Goal: Information Seeking & Learning: Compare options

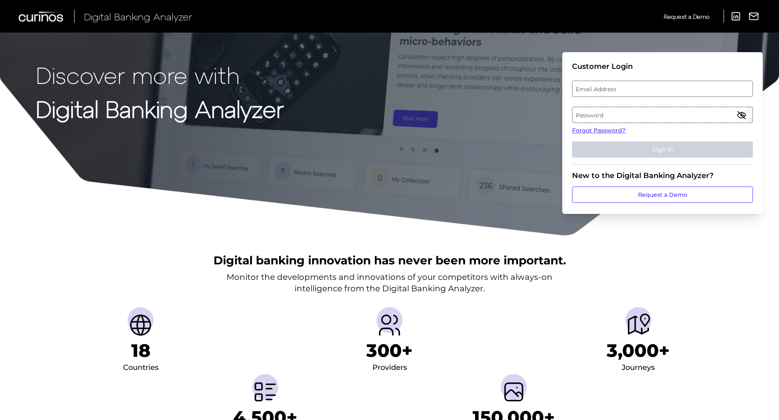
click at [620, 85] on label "Email Address" at bounding box center [663, 89] width 180 height 15
click at [620, 85] on input "email" at bounding box center [662, 89] width 181 height 16
click at [634, 90] on input "Email Address" at bounding box center [662, 89] width 181 height 16
type input "wesley.christie@regions.com"
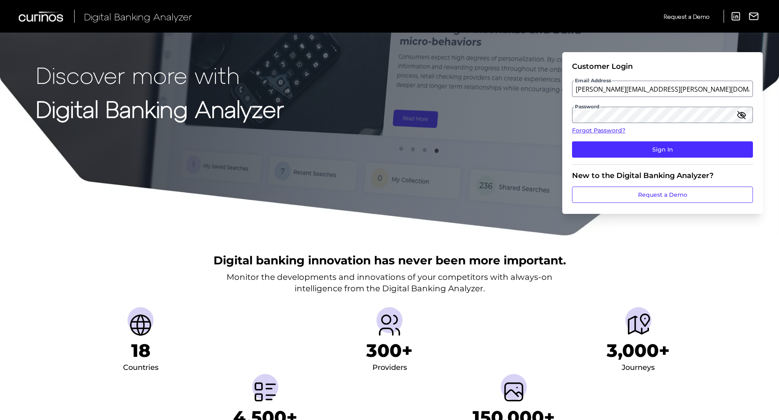
click at [684, 160] on fieldset "Customer Login Email Address wesley.christie@regions.com Password Forgot Passwo…" at bounding box center [662, 113] width 181 height 103
click at [675, 155] on button "Sign In" at bounding box center [662, 149] width 181 height 16
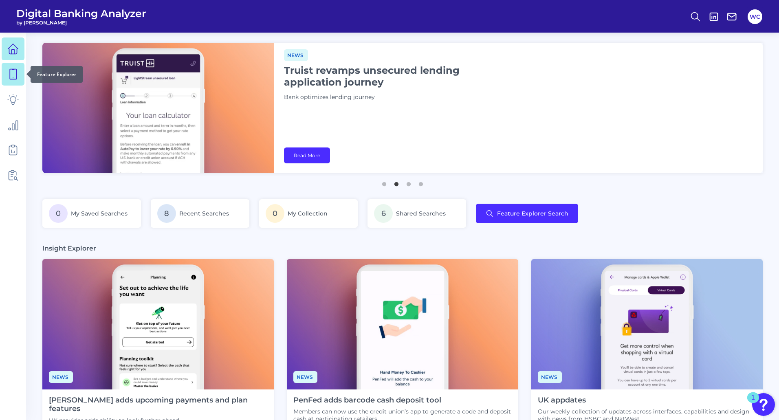
click at [13, 66] on link at bounding box center [13, 74] width 23 height 23
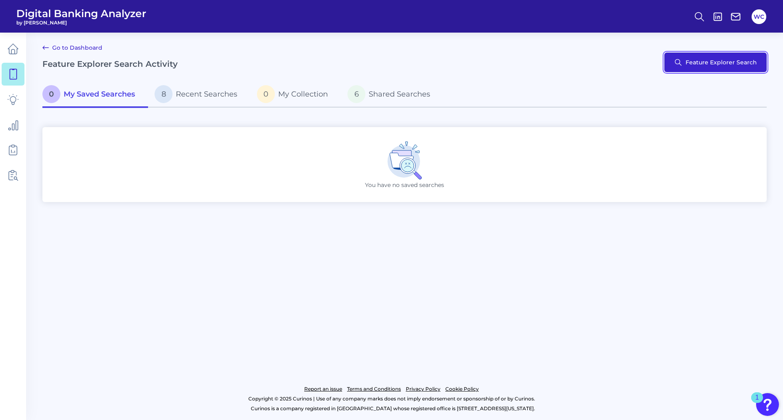
click at [706, 65] on button "Feature Explorer Search" at bounding box center [715, 63] width 102 height 20
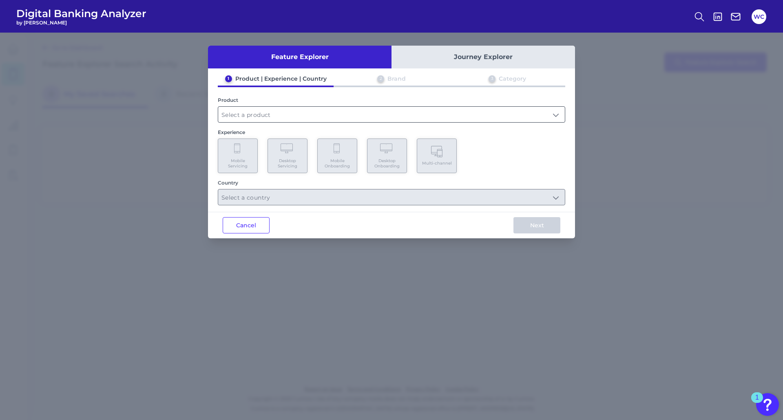
click at [287, 114] on input "text" at bounding box center [391, 114] width 346 height 15
click at [250, 108] on input "text" at bounding box center [391, 114] width 346 height 15
click at [317, 116] on input "text" at bounding box center [391, 114] width 346 height 15
click at [272, 118] on input "text" at bounding box center [391, 114] width 346 height 15
click at [165, 133] on div "Feature Explorer Journey Explorer 1 Product | Experience | Country 2 Brand 3 Ca…" at bounding box center [391, 227] width 783 height 388
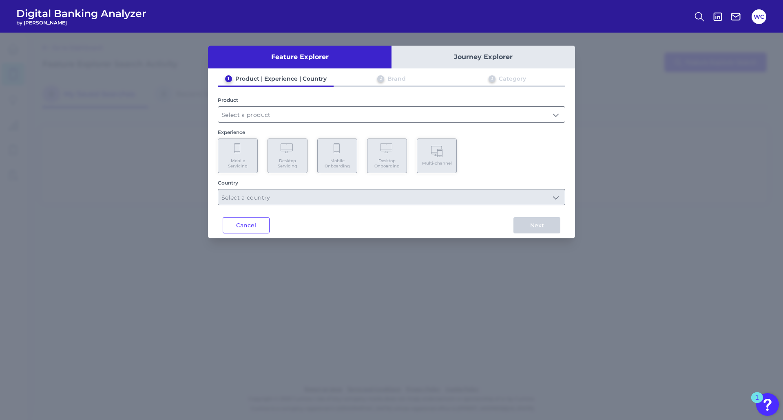
drag, startPoint x: 268, startPoint y: 226, endPoint x: 257, endPoint y: 225, distance: 11.0
click at [267, 226] on button "Cancel" at bounding box center [246, 225] width 47 height 16
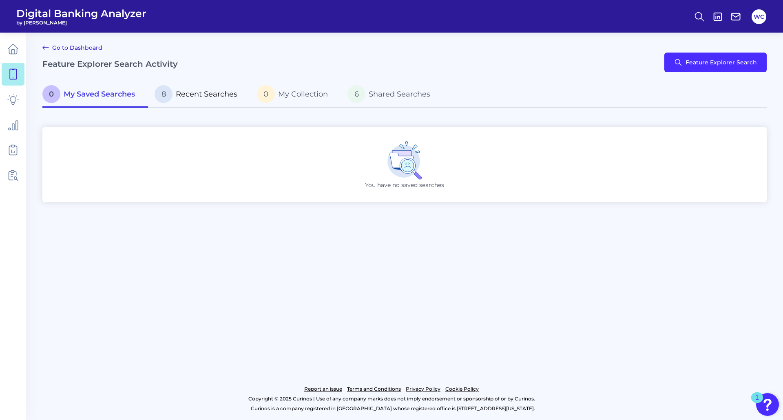
click at [197, 97] on span "Recent Searches" at bounding box center [207, 94] width 62 height 9
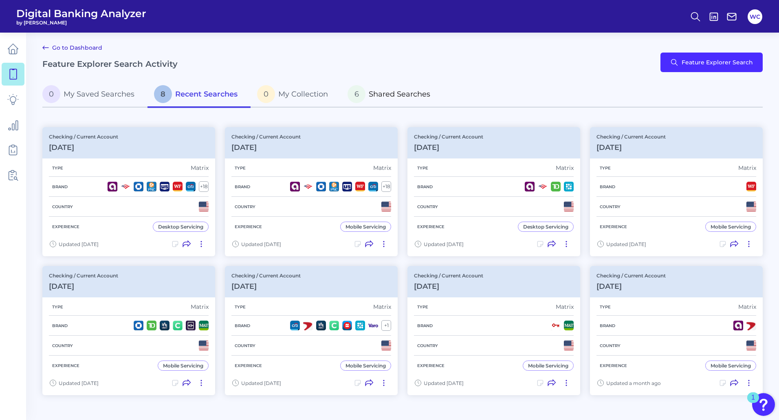
click at [381, 93] on span "Shared Searches" at bounding box center [400, 94] width 62 height 9
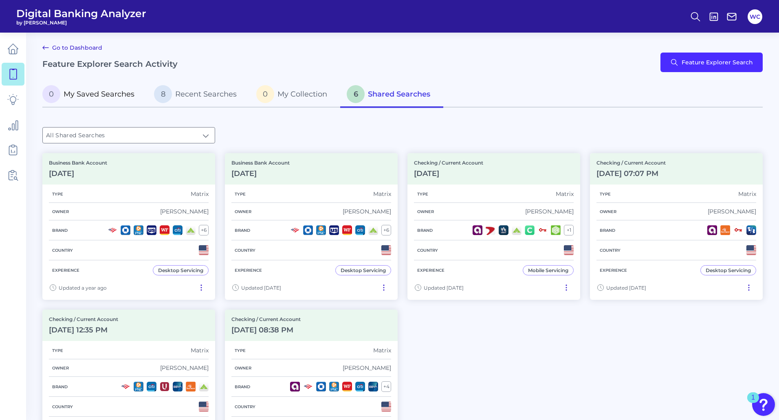
click at [96, 97] on span "My Saved Searches" at bounding box center [99, 94] width 71 height 9
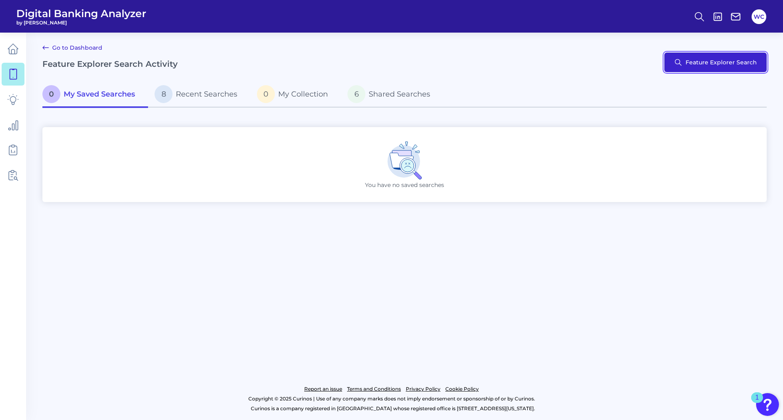
click at [711, 56] on button "Feature Explorer Search" at bounding box center [715, 63] width 102 height 20
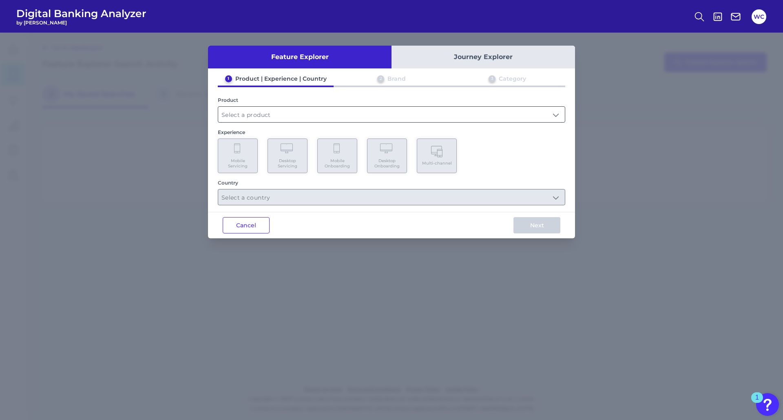
click at [362, 109] on input "text" at bounding box center [391, 114] width 346 height 15
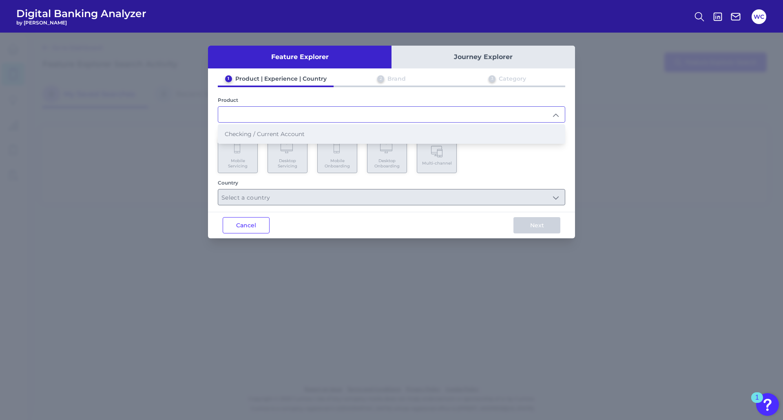
click at [317, 129] on li "Checking / Current Account" at bounding box center [391, 134] width 346 height 19
type input "Checking / Current Account"
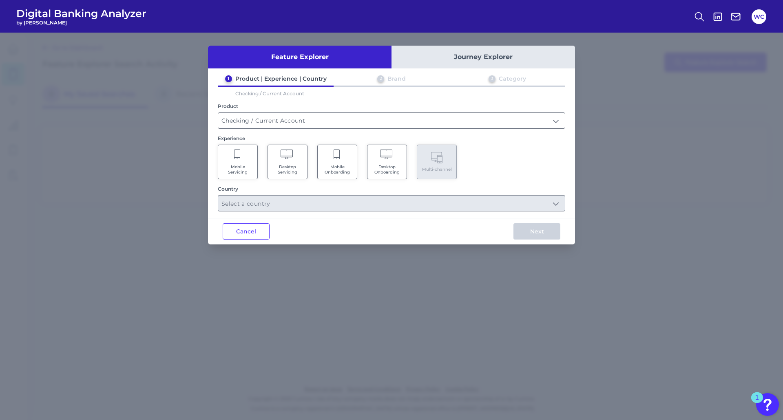
click at [247, 159] on Servicing "Mobile Servicing" at bounding box center [238, 162] width 40 height 35
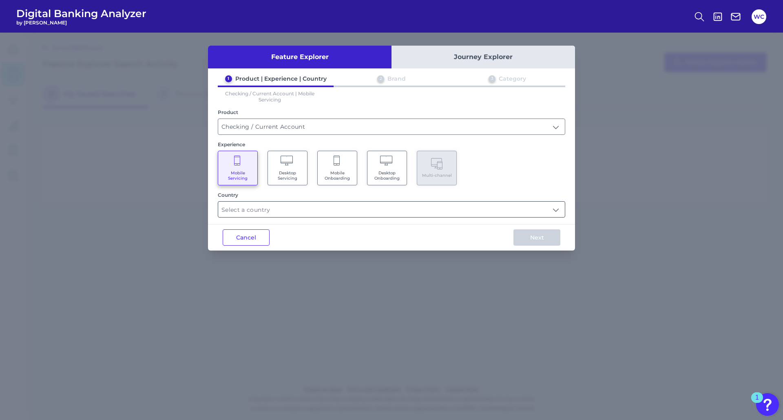
click at [556, 209] on input "text" at bounding box center [391, 209] width 346 height 15
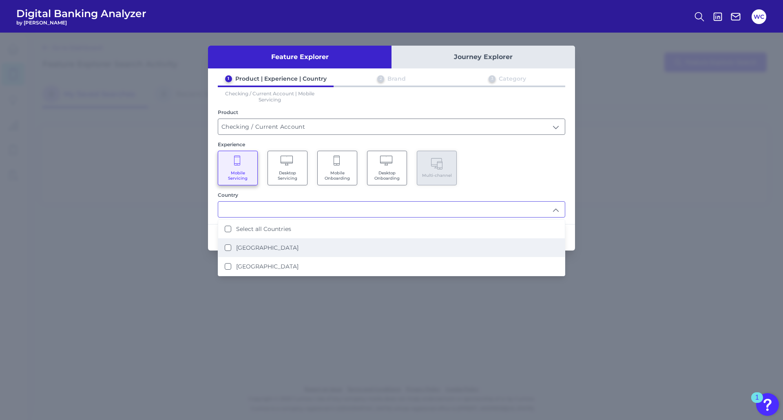
click at [224, 245] on li "United States" at bounding box center [391, 247] width 346 height 19
type input "United States"
click at [557, 213] on input "United States" at bounding box center [391, 209] width 346 height 15
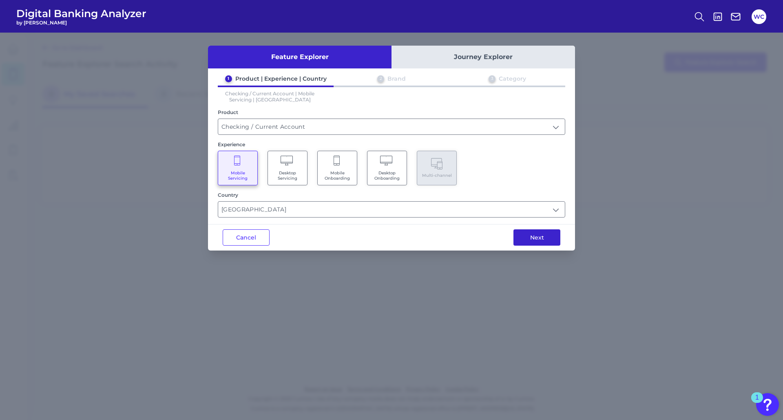
click at [539, 234] on button "Next" at bounding box center [536, 237] width 47 height 16
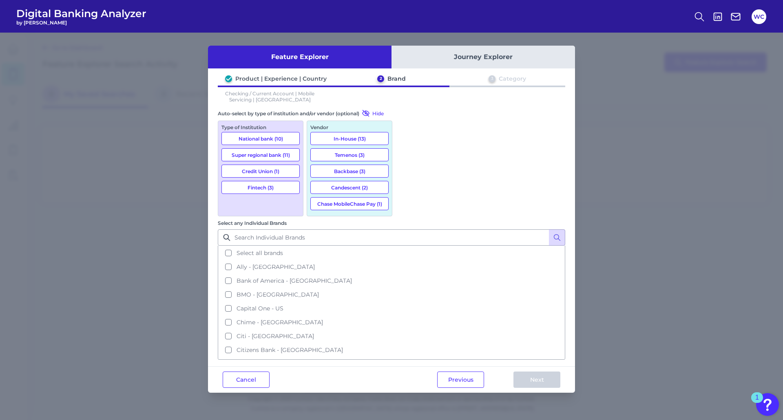
click at [240, 136] on button "National bank (10)" at bounding box center [260, 138] width 78 height 13
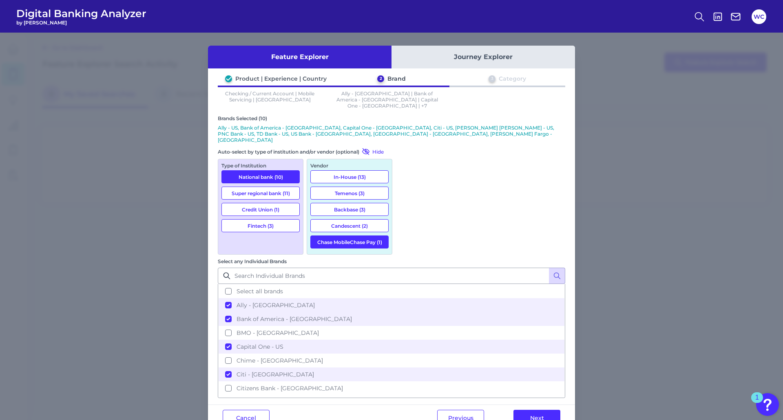
click at [242, 187] on button "Super regional bank (11)" at bounding box center [260, 193] width 78 height 13
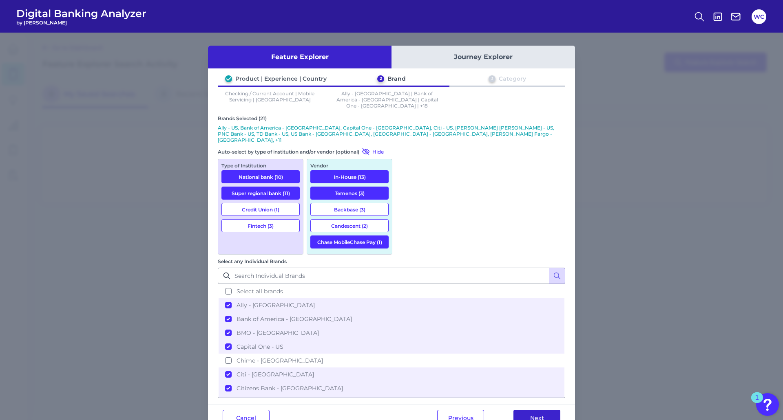
click at [524, 410] on button "Next" at bounding box center [536, 418] width 47 height 16
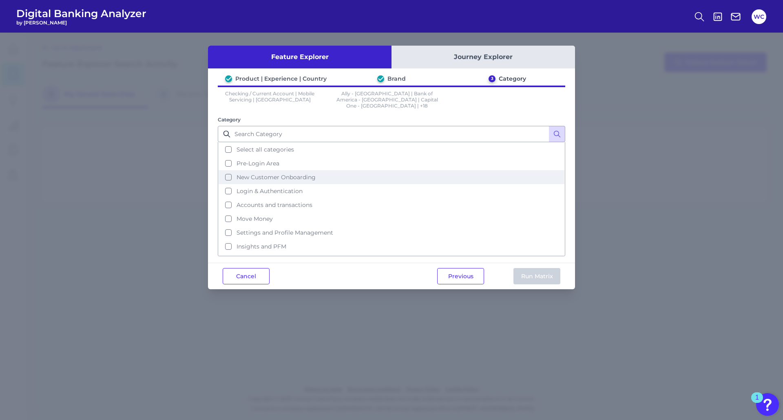
scroll to position [40, 0]
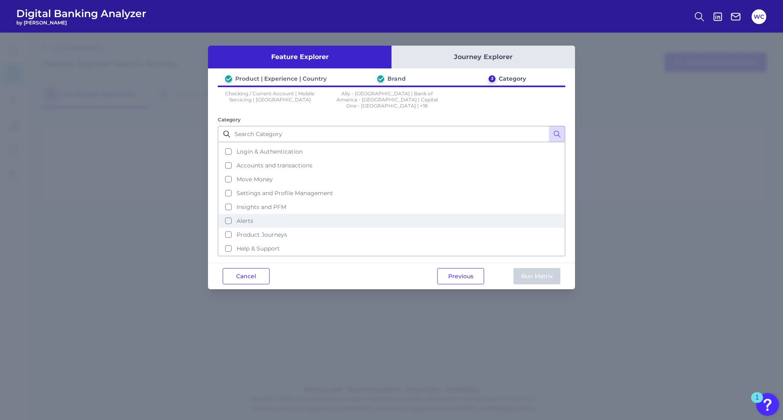
click at [227, 214] on button "Alerts" at bounding box center [391, 221] width 346 height 14
click at [517, 268] on button "Run Matrix" at bounding box center [536, 276] width 47 height 16
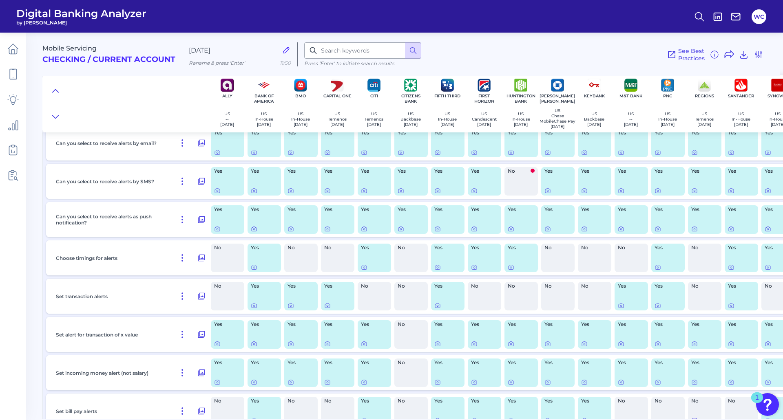
scroll to position [163, 0]
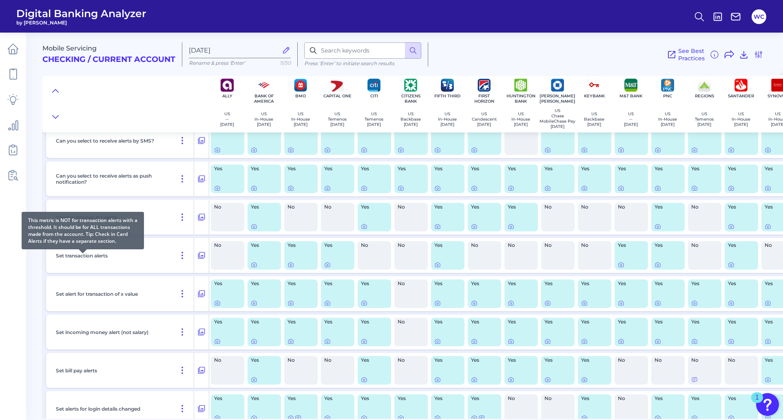
click at [100, 259] on p "Set transaction alerts" at bounding box center [82, 256] width 52 height 6
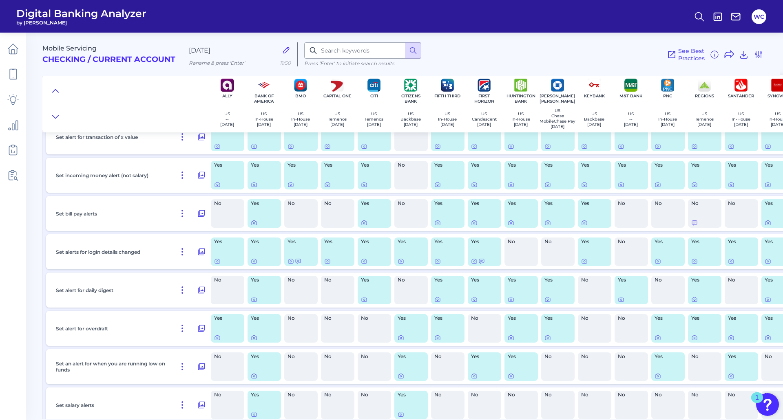
scroll to position [326, 0]
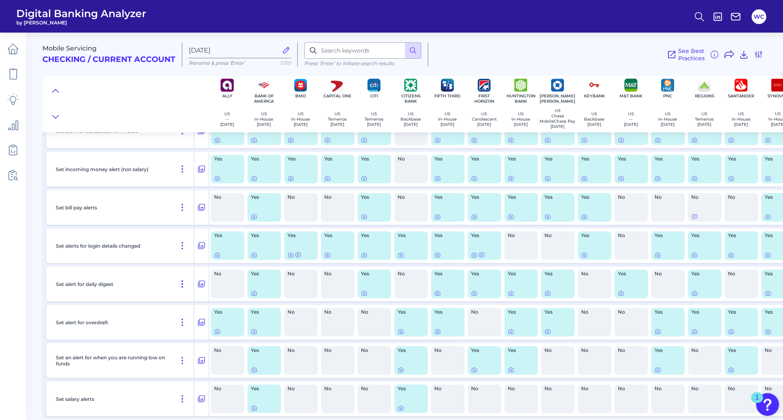
click at [182, 288] on icon at bounding box center [182, 284] width 10 height 10
click at [181, 288] on icon at bounding box center [182, 284] width 10 height 10
click at [144, 284] on div "Set alert for daily digest" at bounding box center [123, 284] width 141 height 35
click at [113, 286] on p "Set alert for daily digest" at bounding box center [84, 284] width 57 height 6
click at [200, 248] on icon at bounding box center [201, 246] width 8 height 10
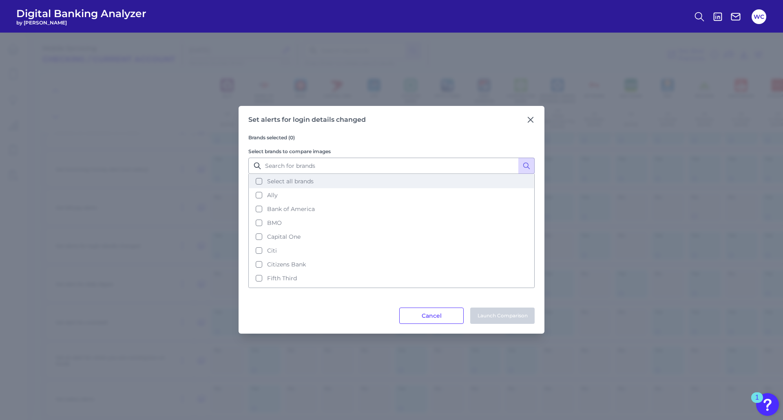
click at [255, 179] on button "Select all brands" at bounding box center [391, 181] width 284 height 14
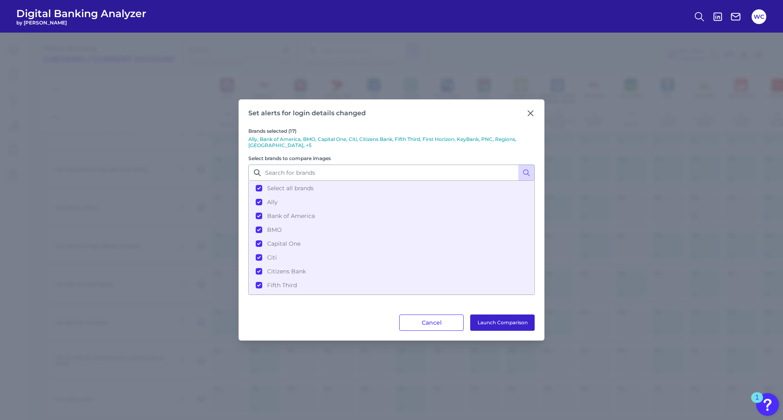
click at [512, 324] on button "Launch Comparison" at bounding box center [502, 323] width 64 height 16
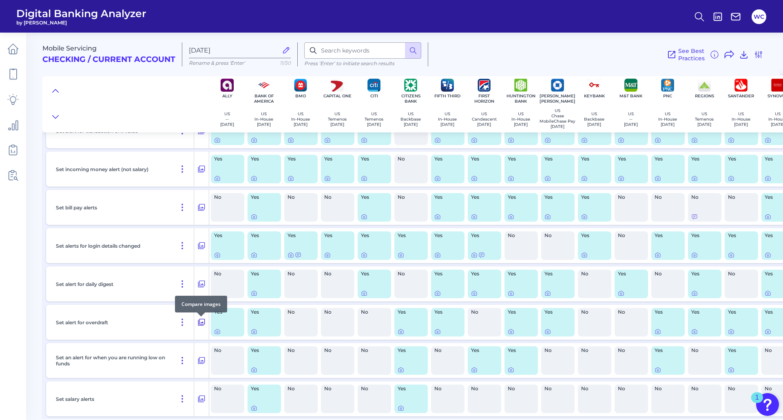
click at [201, 325] on icon at bounding box center [201, 322] width 7 height 7
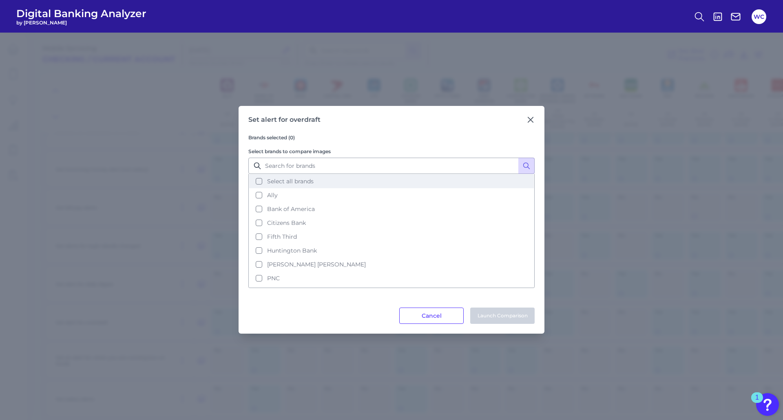
click at [264, 185] on button "Select all brands" at bounding box center [391, 181] width 284 height 14
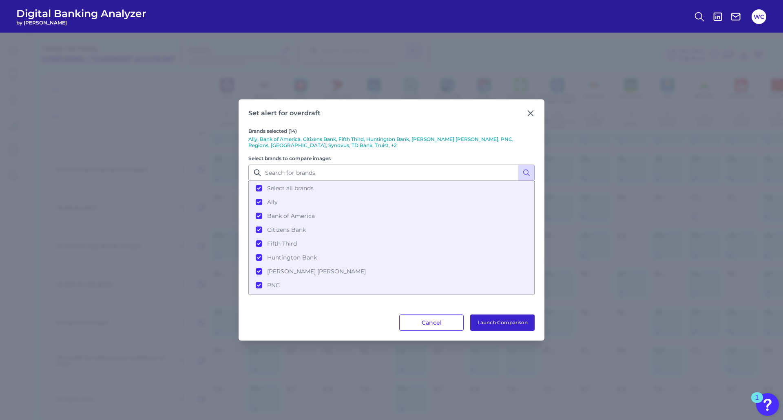
click at [514, 321] on button "Launch Comparison" at bounding box center [502, 323] width 64 height 16
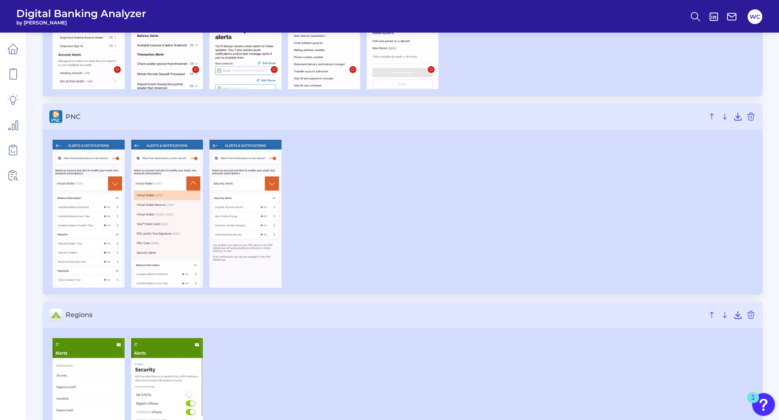
scroll to position [1744, 0]
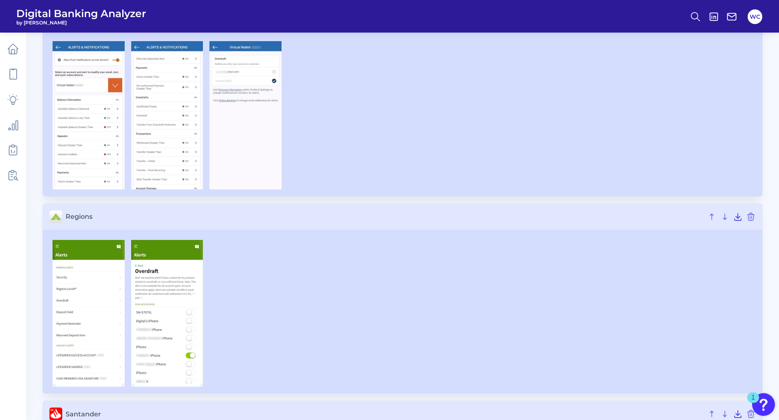
scroll to position [1391, 0]
